Goal: Information Seeking & Learning: Learn about a topic

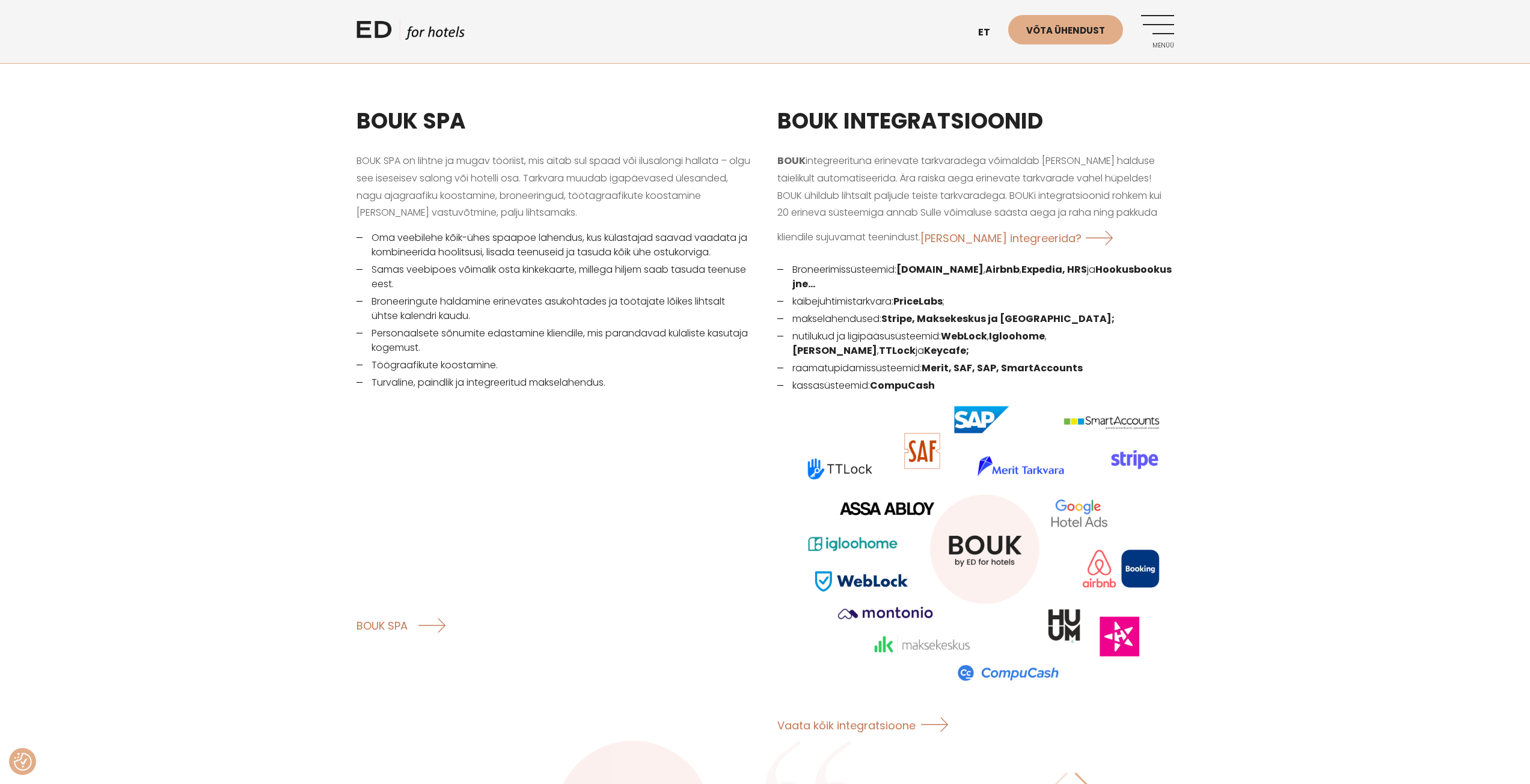
scroll to position [1502, 0]
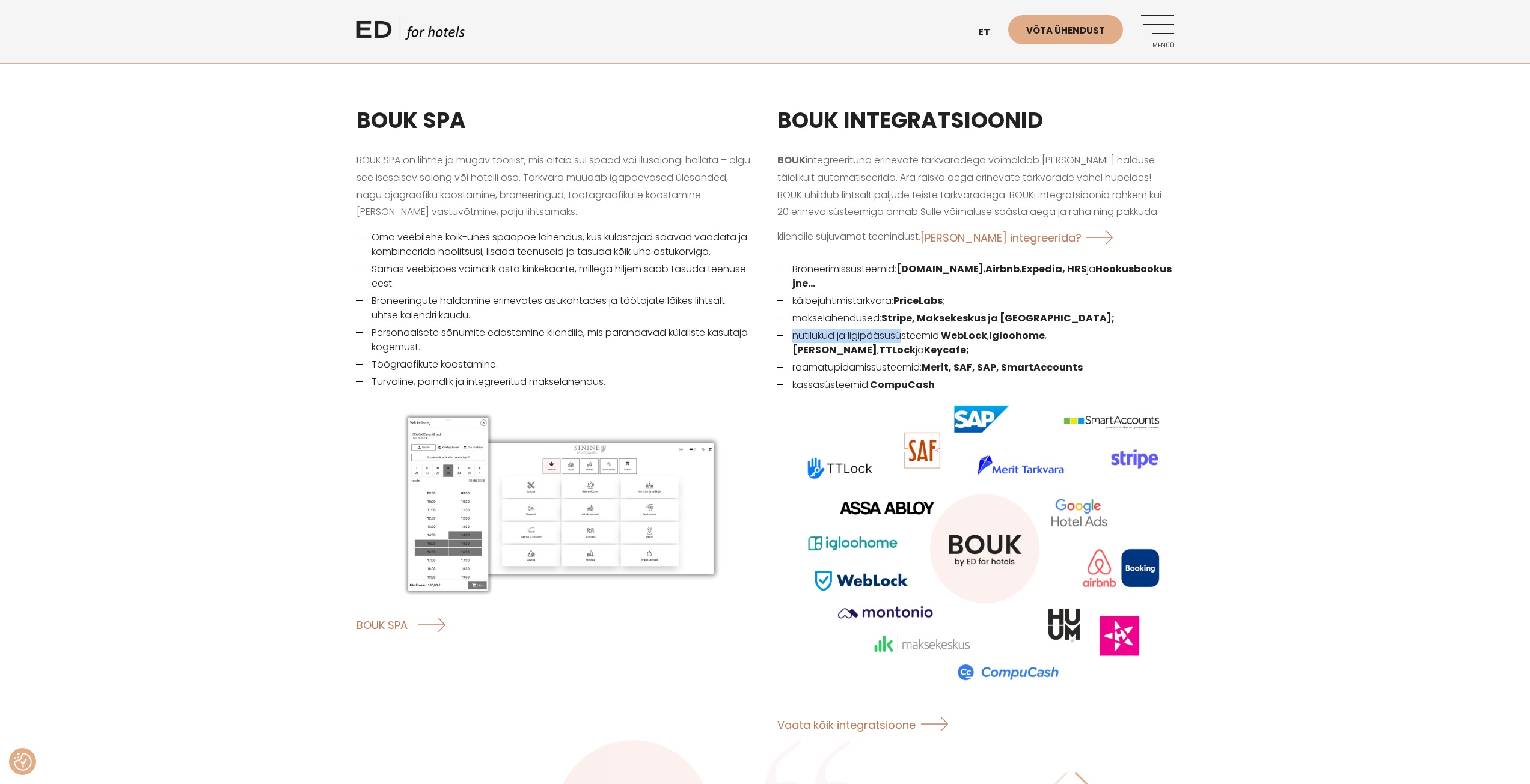
drag, startPoint x: 792, startPoint y: 323, endPoint x: 939, endPoint y: 320, distance: 147.0
click at [910, 329] on li "nutilukud ja ligipääsusüsteemid: WebLock , Igloohome , Assa Abloy , TTLock ja K…" at bounding box center [976, 343] width 397 height 29
click at [978, 329] on strong "WebLock" at bounding box center [964, 335] width 46 height 14
click at [1016, 329] on strong "Igloohome" at bounding box center [1017, 335] width 56 height 14
click at [877, 343] on strong "[PERSON_NAME]" at bounding box center [835, 350] width 85 height 14
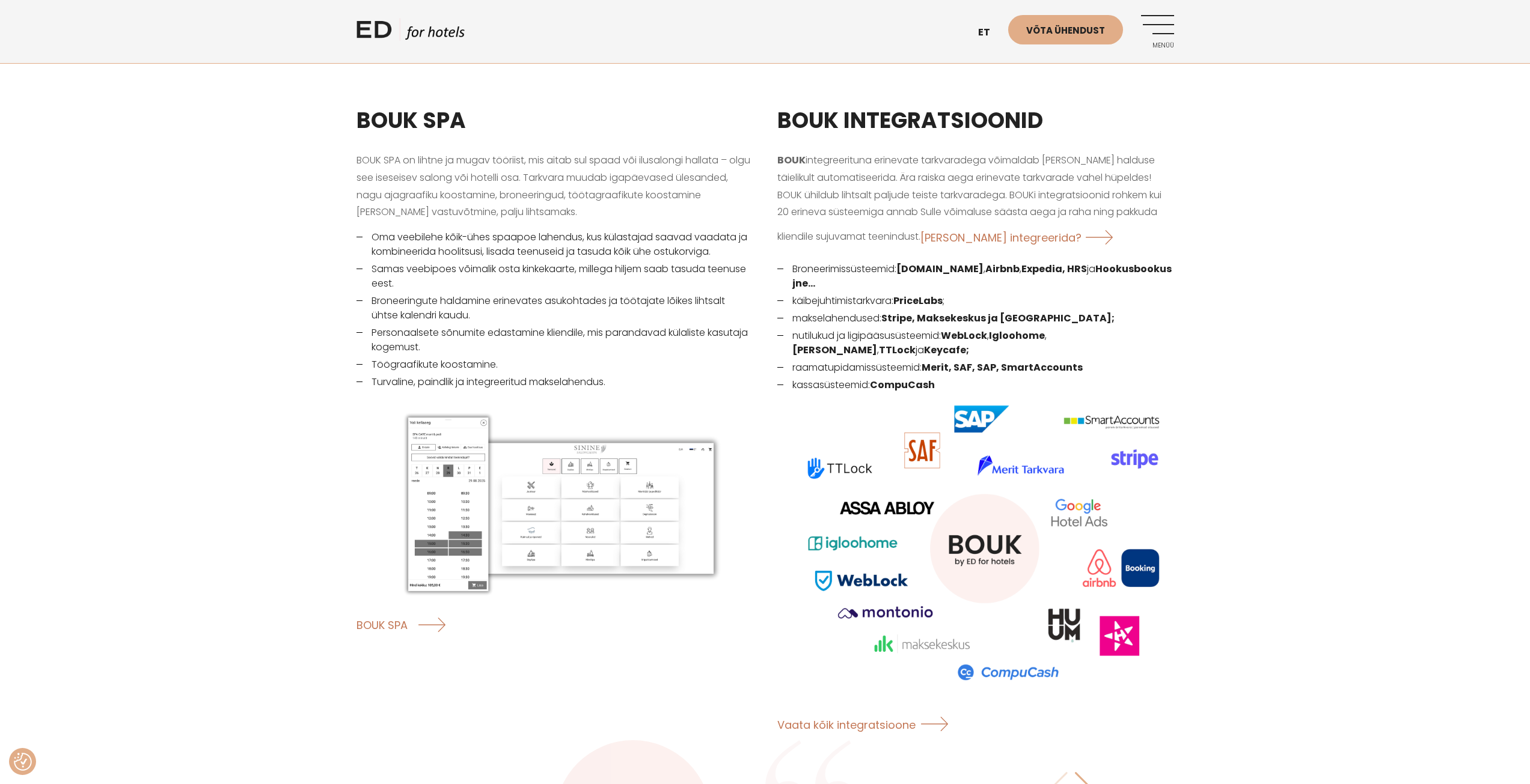
drag, startPoint x: 1129, startPoint y: 321, endPoint x: 1056, endPoint y: 327, distance: 73.2
click at [916, 343] on strong "TTLock" at bounding box center [897, 350] width 37 height 14
click at [886, 333] on li "nutilukud ja ligipääsusüsteemid: WebLock , Igloohome , Assa Abloy , TTLock ja K…" at bounding box center [976, 343] width 397 height 29
drag, startPoint x: 848, startPoint y: 336, endPoint x: 788, endPoint y: 327, distance: 60.7
click at [788, 329] on li "nutilukud ja ligipääsusüsteemid: WebLock , Igloohome , Assa Abloy , TTLock ja K…" at bounding box center [976, 343] width 397 height 29
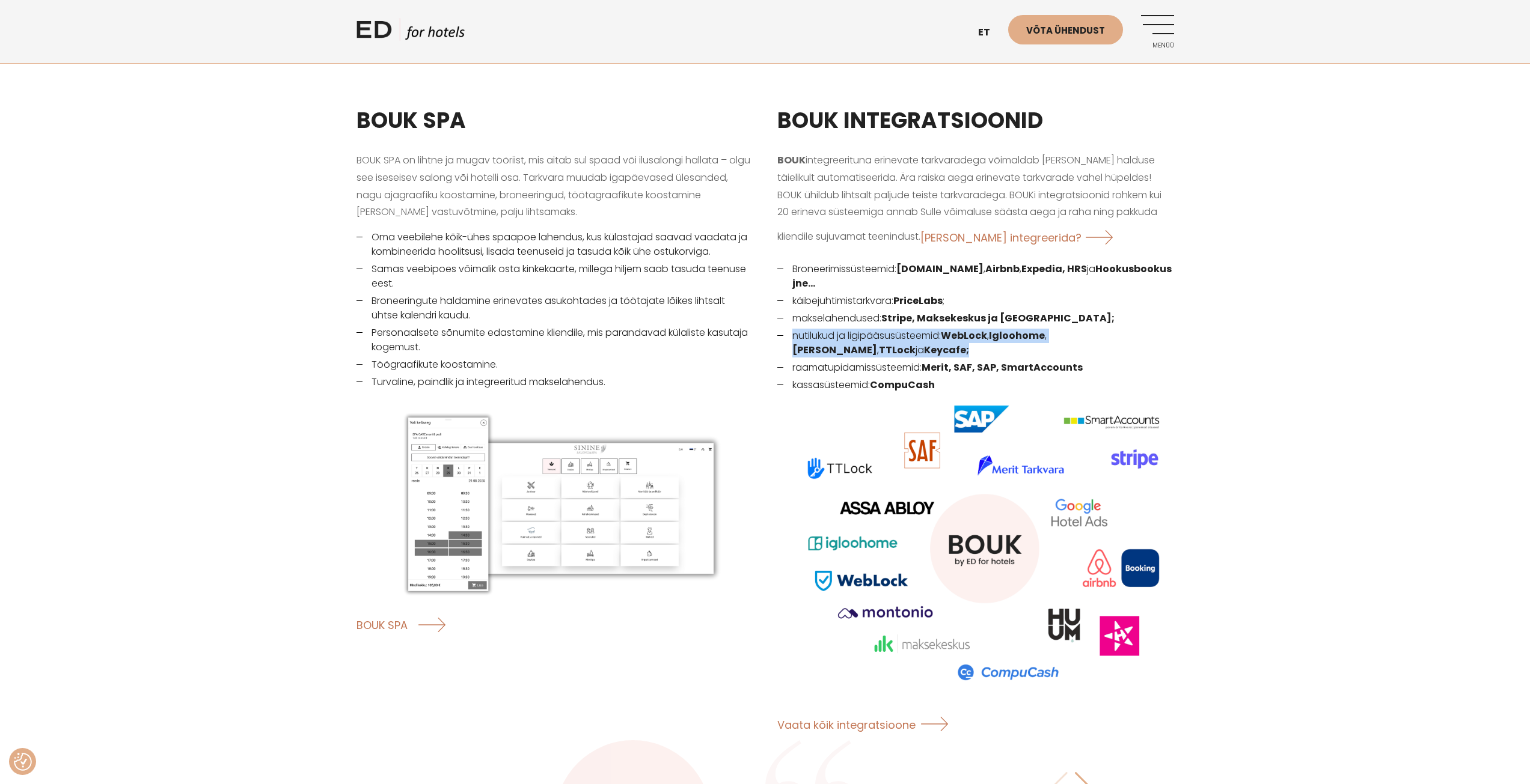
click at [895, 338] on li "nutilukud ja ligipääsusüsteemid: WebLock , Igloohome , Assa Abloy , TTLock ja K…" at bounding box center [976, 343] width 397 height 29
drag, startPoint x: 946, startPoint y: 321, endPoint x: 1019, endPoint y: 328, distance: 73.3
click at [1018, 332] on li "nutilukud ja ligipääsusüsteemid: WebLock , Igloohome , Assa Abloy , TTLock ja K…" at bounding box center [976, 343] width 397 height 29
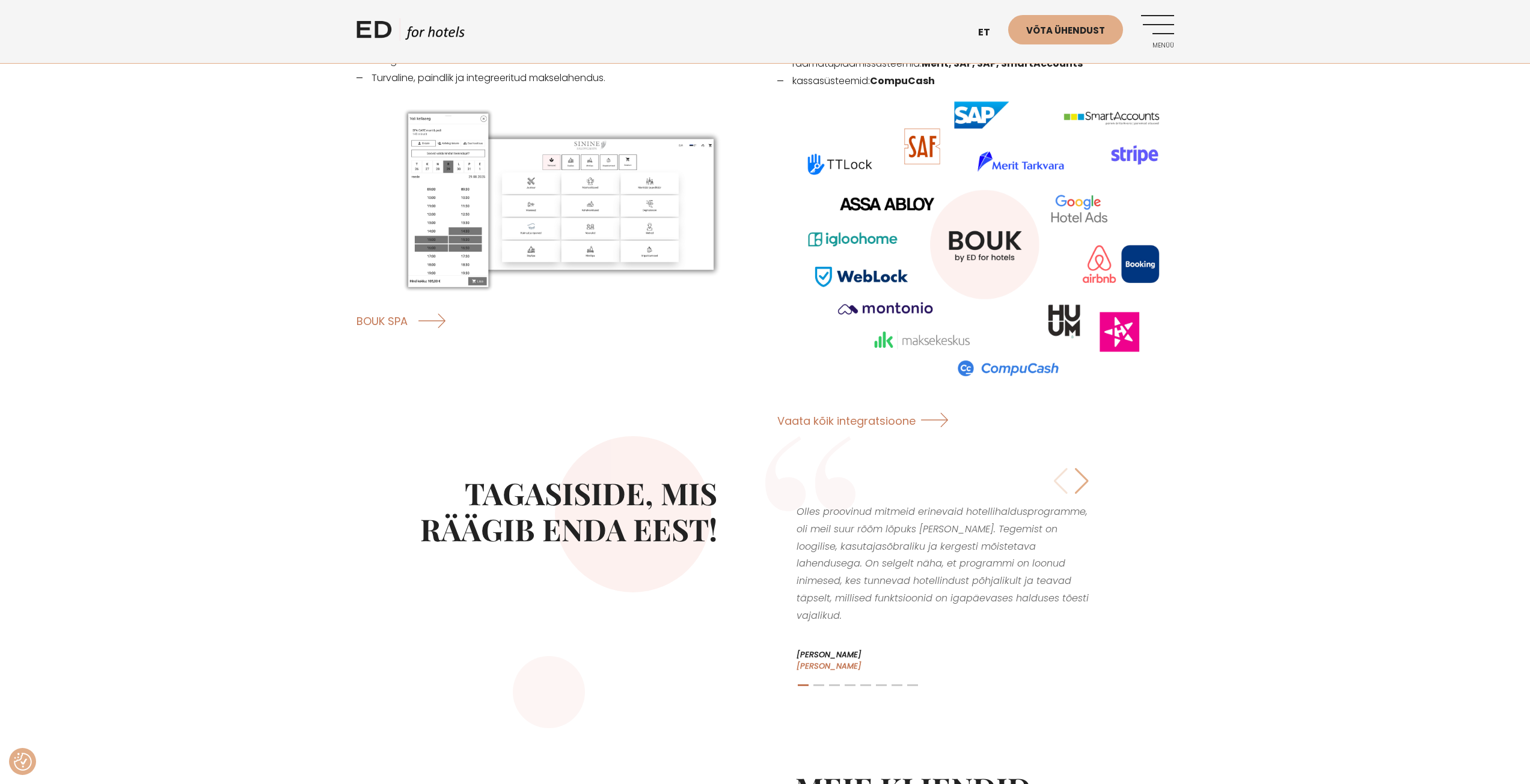
scroll to position [1806, 0]
